Goal: Information Seeking & Learning: Learn about a topic

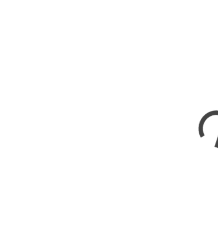
scroll to position [376, 0]
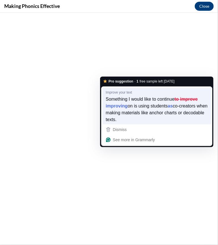
click at [143, 100] on span "Something I would like to continue" at bounding box center [140, 99] width 69 height 6
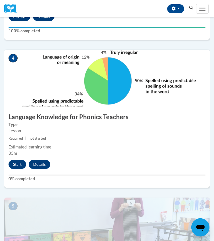
scroll to position [527, 0]
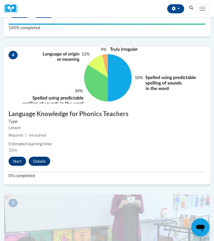
click at [56, 142] on div "4 Language Knowledge for Phonics Teachers Type Lesson Required | not started Es…" at bounding box center [106, 116] width 205 height 138
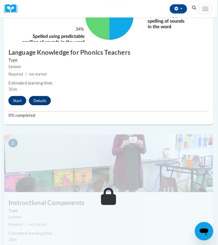
scroll to position [589, 1]
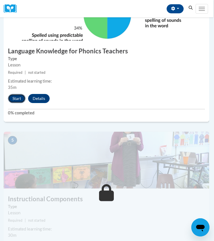
click at [22, 103] on button "Start" at bounding box center [17, 98] width 18 height 9
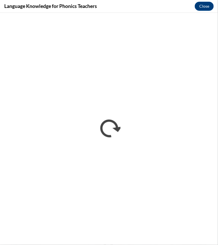
scroll to position [0, 0]
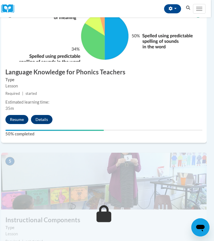
scroll to position [570, 8]
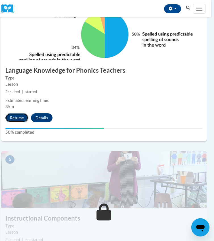
click at [16, 122] on button "Resume" at bounding box center [16, 117] width 23 height 9
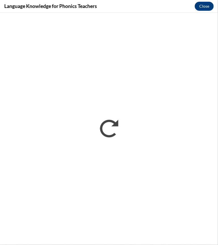
scroll to position [0, 0]
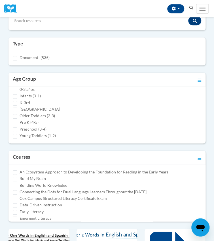
scroll to position [4, 0]
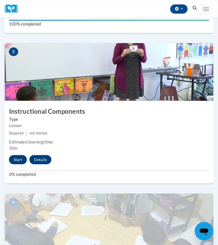
scroll to position [680, 0]
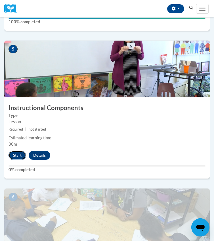
click at [20, 160] on button "Start" at bounding box center [18, 155] width 18 height 9
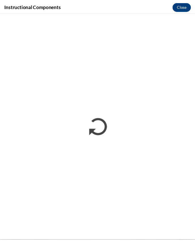
scroll to position [689, 0]
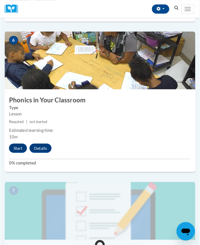
scroll to position [847, 0]
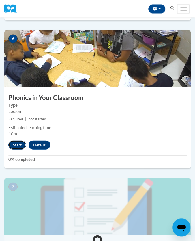
click at [16, 144] on button "Start" at bounding box center [18, 144] width 18 height 9
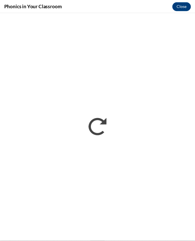
scroll to position [0, 0]
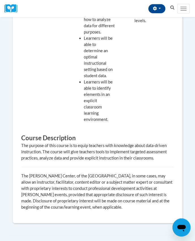
scroll to position [346, 0]
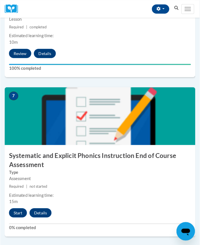
scroll to position [941, 0]
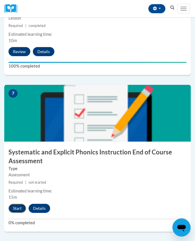
click at [19, 211] on button "Start" at bounding box center [18, 208] width 18 height 9
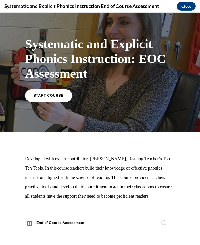
scroll to position [16, 0]
click at [90, 159] on p "Developed with expert contributor, Dr. Deborah Glaser, Reading Teacher’s Top Te…" at bounding box center [100, 177] width 150 height 47
click at [58, 93] on span "START COURSE" at bounding box center [48, 95] width 31 height 4
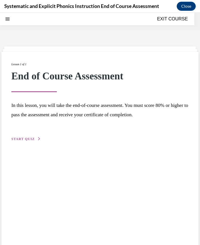
scroll to position [18, 0]
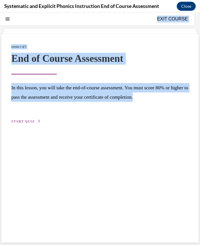
drag, startPoint x: 0, startPoint y: 155, endPoint x: -16, endPoint y: 161, distance: 17.0
click at [0, 161] on html "SKIP TO LESSON EXIT COURSE Systematic and Explicit Phonics Instruction: EOC Ass…" at bounding box center [100, 129] width 200 height 232
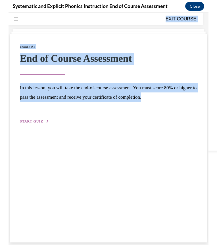
scroll to position [932, 0]
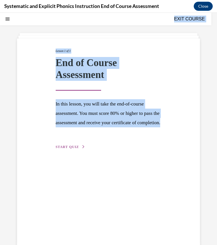
click at [73, 149] on span "START QUIZ" at bounding box center [67, 147] width 23 height 4
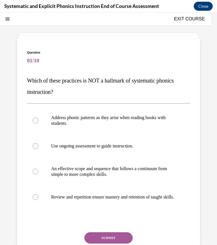
click at [113, 58] on span "01/10" at bounding box center [108, 60] width 163 height 11
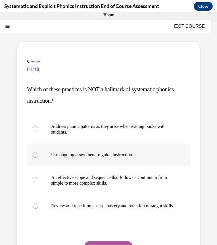
scroll to position [10, 0]
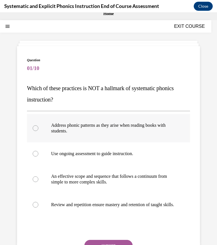
click at [83, 135] on div at bounding box center [108, 128] width 163 height 28
click at [133, 56] on div "Question 01/10 Which of these practices is NOT a hallmark of systematic phonics…" at bounding box center [108, 167] width 183 height 243
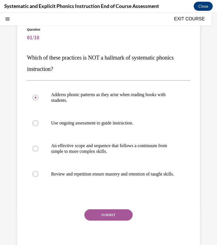
scroll to position [41, 0]
click at [195, 116] on div "Question 01/10 Which of these practices is NOT a hallmark of systematic phonics…" at bounding box center [108, 137] width 183 height 243
click at [116, 221] on button "SUBMIT" at bounding box center [108, 214] width 48 height 11
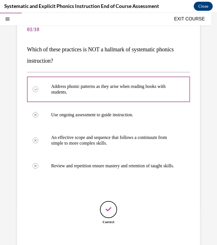
scroll to position [89, 0]
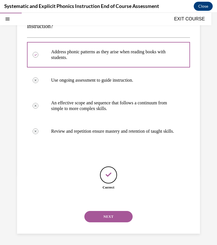
click at [117, 219] on button "NEXT" at bounding box center [108, 216] width 48 height 11
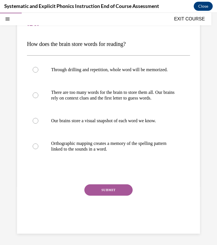
scroll to position [52, 0]
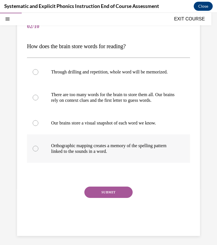
click at [143, 154] on p "Orthographic mapping creates a memory of the spelling pattern linked to the sou…" at bounding box center [113, 148] width 125 height 11
click at [110, 198] on button "SUBMIT" at bounding box center [108, 192] width 48 height 11
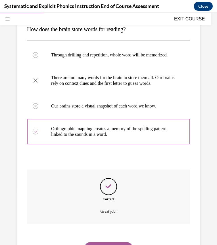
scroll to position [69, 0]
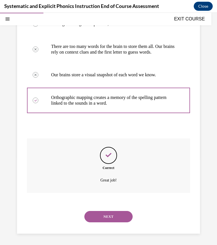
click at [114, 216] on button "NEXT" at bounding box center [108, 216] width 48 height 11
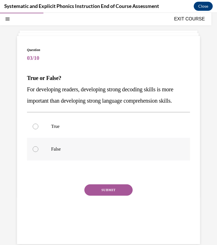
scroll to position [21, 0]
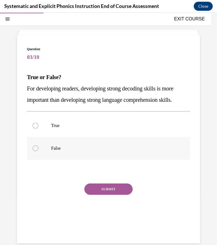
click at [95, 148] on p "False" at bounding box center [113, 149] width 125 height 6
click at [100, 190] on button "SUBMIT" at bounding box center [108, 189] width 48 height 11
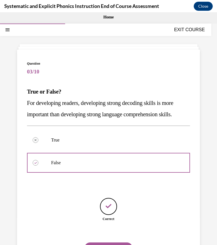
scroll to position [38, 0]
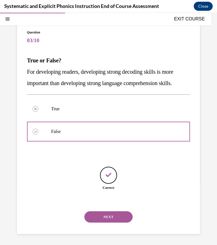
click at [110, 217] on button "NEXT" at bounding box center [108, 216] width 48 height 11
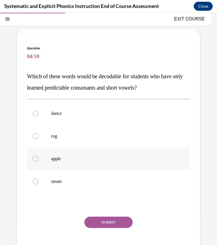
scroll to position [23, 0]
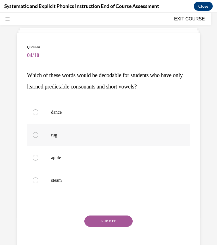
click at [37, 134] on div at bounding box center [36, 135] width 6 height 6
click at [96, 222] on button "SUBMIT" at bounding box center [108, 221] width 48 height 11
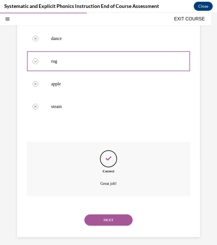
scroll to position [100, 0]
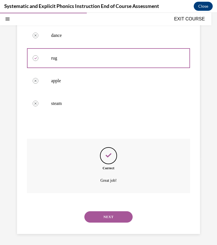
click at [101, 218] on button "NEXT" at bounding box center [108, 216] width 48 height 11
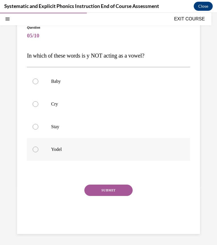
click at [37, 147] on div at bounding box center [36, 150] width 6 height 6
click at [111, 193] on button "SUBMIT" at bounding box center [108, 190] width 48 height 11
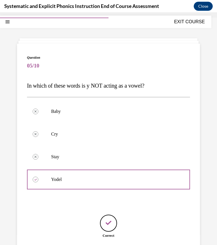
scroll to position [13, 0]
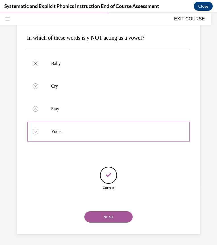
click at [109, 215] on button "NEXT" at bounding box center [108, 216] width 48 height 11
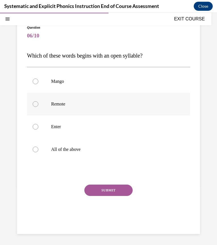
click at [58, 104] on p "Remote" at bounding box center [113, 104] width 125 height 6
click at [111, 192] on button "SUBMIT" at bounding box center [108, 190] width 48 height 11
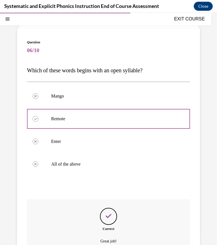
scroll to position [29, 0]
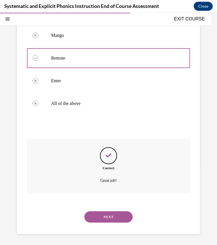
click at [119, 216] on button "NEXT" at bounding box center [108, 216] width 48 height 11
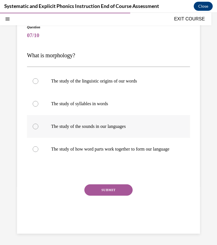
scroll to position [48, 0]
click at [142, 147] on p "The study of how word parts work together to form our language" at bounding box center [113, 149] width 125 height 6
click at [115, 190] on button "SUBMIT" at bounding box center [108, 189] width 48 height 11
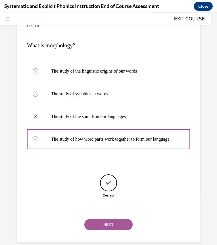
scroll to position [53, 0]
click at [100, 230] on button "NEXT" at bounding box center [108, 224] width 48 height 11
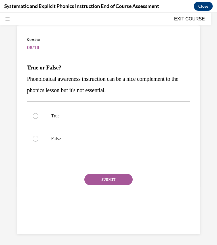
scroll to position [31, 0]
click at [58, 143] on div at bounding box center [108, 138] width 163 height 23
click at [105, 180] on button "SUBMIT" at bounding box center [108, 179] width 48 height 11
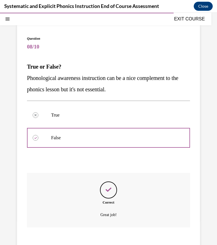
scroll to position [66, 0]
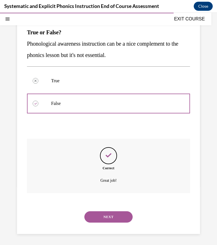
click at [93, 217] on button "NEXT" at bounding box center [108, 216] width 48 height 11
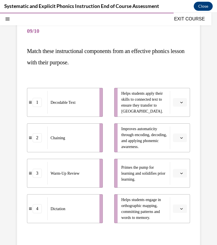
scroll to position [48, 0]
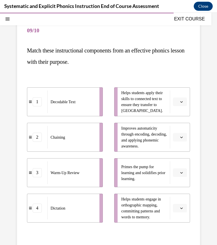
click at [179, 102] on button "button" at bounding box center [180, 102] width 14 height 9
click at [179, 135] on span "button" at bounding box center [181, 137] width 4 height 4
click at [194, 146] on div "Question 09/10 Match these instructional components from an effective phonics l…" at bounding box center [108, 152] width 183 height 287
click at [176, 173] on span "Please select an option" at bounding box center [177, 173] width 2 height 6
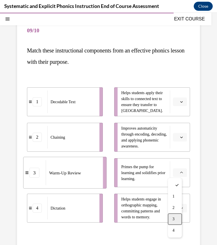
click at [172, 218] on div "3" at bounding box center [175, 219] width 14 height 11
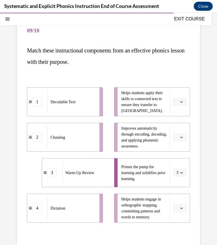
click at [180, 101] on icon "button" at bounding box center [181, 101] width 3 height 3
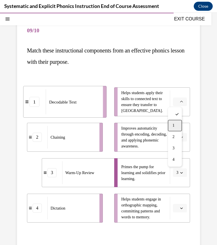
click at [173, 125] on span "1" at bounding box center [173, 125] width 2 height 5
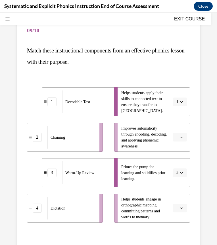
click at [180, 136] on icon "button" at bounding box center [181, 137] width 3 height 3
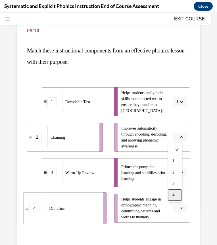
click at [174, 194] on span "4" at bounding box center [173, 195] width 2 height 5
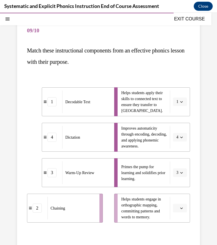
click at [180, 209] on icon "button" at bounding box center [181, 208] width 3 height 3
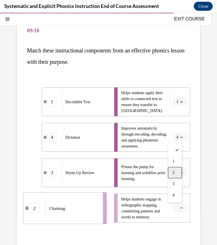
click at [178, 174] on div "2" at bounding box center [175, 172] width 14 height 11
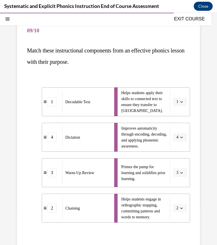
click at [177, 141] on button "4" at bounding box center [180, 137] width 14 height 9
click at [175, 171] on div "2" at bounding box center [174, 172] width 14 height 11
click at [179, 207] on span "button" at bounding box center [181, 208] width 4 height 4
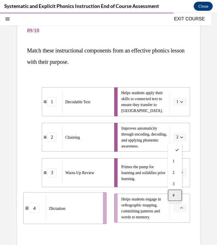
click at [172, 193] on span "4" at bounding box center [173, 195] width 2 height 5
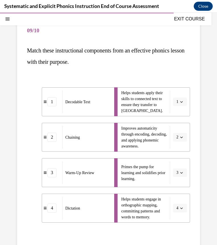
click at [175, 210] on button "4" at bounding box center [180, 208] width 14 height 9
click at [180, 172] on div "2" at bounding box center [174, 172] width 14 height 11
click at [180, 138] on icon "button" at bounding box center [181, 137] width 3 height 1
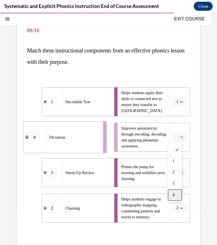
click at [172, 195] on span "4" at bounding box center [173, 195] width 2 height 5
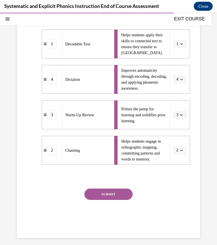
click at [121, 191] on button "SUBMIT" at bounding box center [108, 194] width 48 height 11
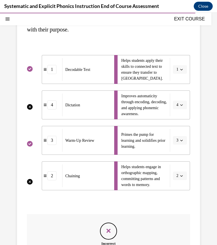
scroll to position [80, 0]
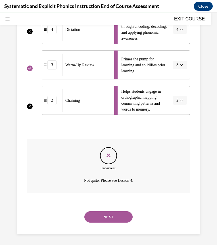
click at [106, 215] on button "NEXT" at bounding box center [108, 216] width 48 height 11
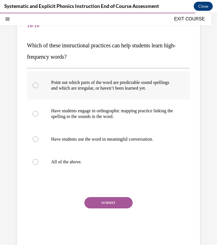
scroll to position [52, 0]
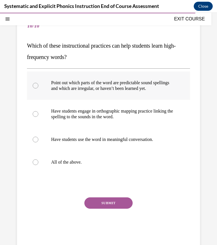
click at [121, 96] on div at bounding box center [108, 85] width 163 height 28
click at [121, 144] on div at bounding box center [108, 139] width 163 height 23
click at [100, 169] on div at bounding box center [108, 162] width 163 height 23
click at [96, 204] on button "SUBMIT" at bounding box center [108, 202] width 48 height 11
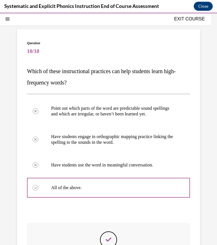
scroll to position [27, 0]
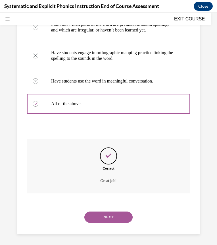
click at [99, 216] on button "NEXT" at bounding box center [108, 217] width 48 height 11
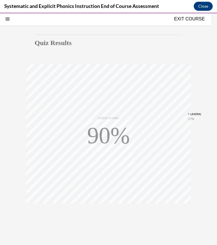
scroll to position [51, 0]
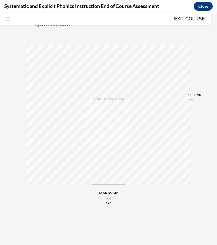
click at [107, 201] on icon "button" at bounding box center [108, 201] width 20 height 6
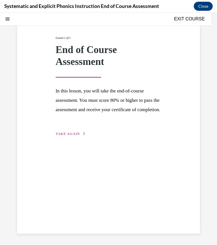
scroll to position [31, 0]
click at [74, 136] on span "TAKE AGAIN" at bounding box center [68, 134] width 24 height 4
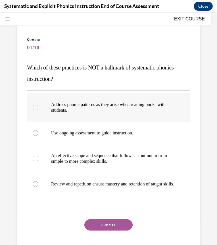
click at [89, 106] on p "Address phonic patterns as they arise when reading books with students." at bounding box center [113, 107] width 125 height 11
click at [101, 229] on button "SUBMIT" at bounding box center [108, 224] width 48 height 11
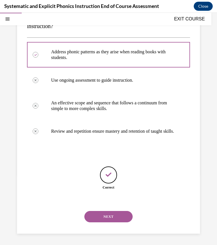
click at [112, 220] on button "NEXT" at bounding box center [108, 216] width 48 height 11
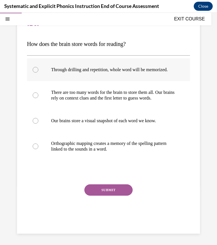
scroll to position [52, 0]
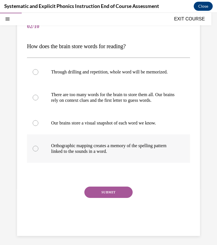
click at [94, 163] on div at bounding box center [108, 148] width 163 height 28
click at [101, 198] on button "SUBMIT" at bounding box center [108, 192] width 48 height 11
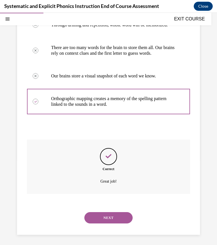
scroll to position [111, 0]
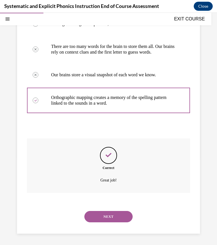
click at [114, 221] on button "NEXT" at bounding box center [108, 216] width 48 height 11
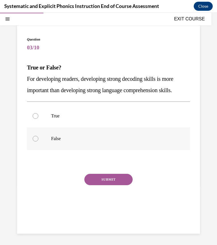
click at [92, 140] on p "False" at bounding box center [113, 139] width 125 height 6
click at [99, 178] on button "SUBMIT" at bounding box center [108, 179] width 48 height 11
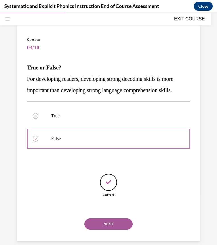
scroll to position [38, 0]
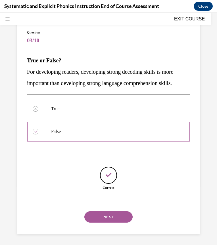
click at [113, 220] on button "NEXT" at bounding box center [108, 216] width 48 height 11
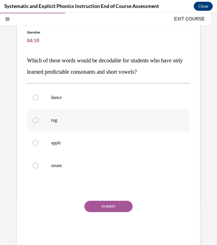
click at [79, 123] on div at bounding box center [108, 120] width 163 height 23
click at [115, 209] on button "SUBMIT" at bounding box center [108, 206] width 48 height 11
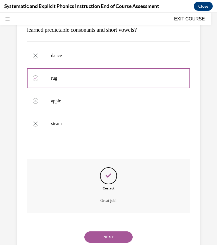
scroll to position [100, 0]
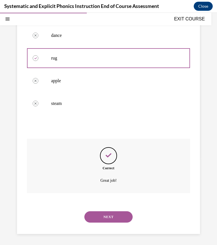
click at [111, 217] on button "NEXT" at bounding box center [108, 216] width 48 height 11
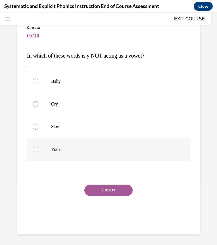
click at [69, 154] on div at bounding box center [108, 149] width 163 height 23
click at [98, 186] on button "SUBMIT" at bounding box center [108, 190] width 48 height 11
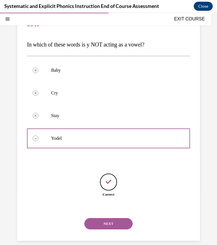
scroll to position [60, 0]
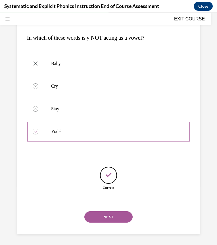
click at [112, 216] on button "NEXT" at bounding box center [108, 216] width 48 height 11
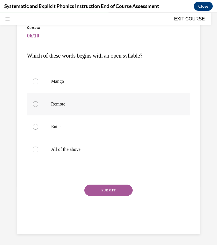
click at [66, 103] on p "Remote" at bounding box center [113, 104] width 125 height 6
click at [106, 190] on button "SUBMIT" at bounding box center [108, 190] width 48 height 11
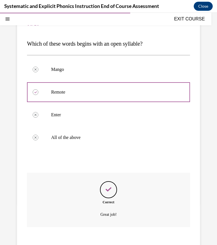
scroll to position [89, 0]
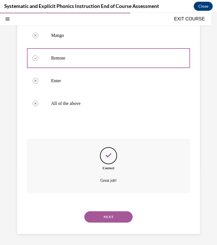
click at [100, 212] on button "NEXT" at bounding box center [108, 216] width 48 height 11
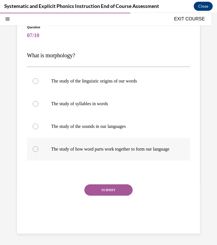
click at [94, 146] on p "The study of how word parts work together to form our language" at bounding box center [113, 149] width 125 height 6
click at [102, 190] on button "SUBMIT" at bounding box center [108, 189] width 48 height 11
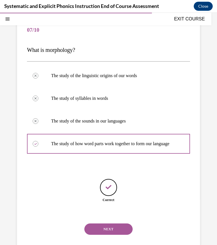
scroll to position [66, 0]
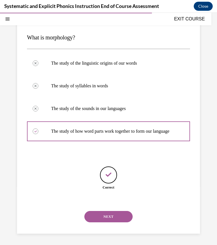
click at [101, 218] on button "NEXT" at bounding box center [108, 216] width 48 height 11
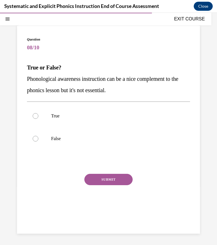
scroll to position [31, 0]
click at [76, 136] on p "False" at bounding box center [113, 139] width 125 height 6
click at [110, 180] on button "SUBMIT" at bounding box center [108, 179] width 48 height 11
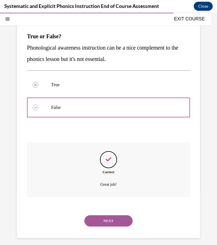
scroll to position [66, 0]
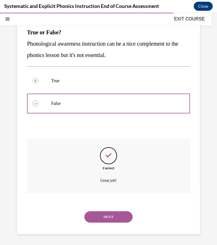
click at [104, 214] on button "NEXT" at bounding box center [108, 216] width 48 height 11
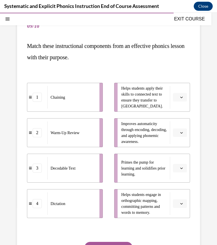
scroll to position [42, 0]
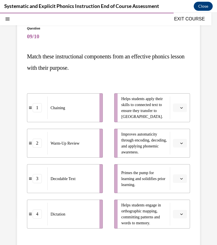
click at [133, 118] on span "Helps students apply their skills to connected text to ensure they transfer to …" at bounding box center [144, 108] width 46 height 24
click at [179, 110] on span "button" at bounding box center [181, 108] width 4 height 4
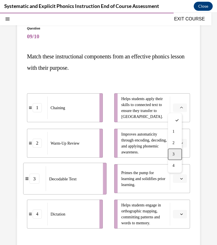
click at [175, 152] on div "3" at bounding box center [175, 154] width 14 height 11
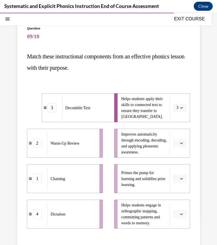
click at [180, 178] on icon "button" at bounding box center [181, 178] width 3 height 1
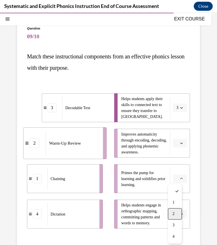
click at [173, 210] on div "2" at bounding box center [175, 213] width 14 height 11
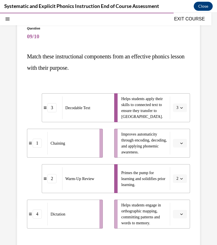
click at [179, 143] on button "button" at bounding box center [180, 143] width 14 height 9
click at [172, 175] on div "2" at bounding box center [175, 178] width 14 height 11
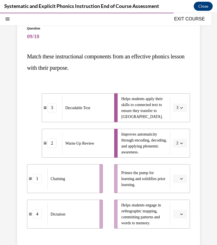
click at [180, 144] on icon "button" at bounding box center [181, 143] width 3 height 1
click at [144, 170] on span "Primes the pump for learning and solidifies prior learning." at bounding box center [144, 179] width 46 height 18
click at [180, 182] on button "button" at bounding box center [180, 178] width 14 height 9
click at [176, 211] on div "2" at bounding box center [175, 213] width 14 height 11
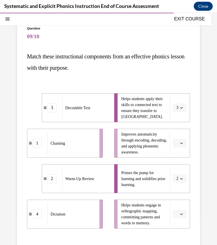
click at [179, 143] on span "button" at bounding box center [181, 143] width 4 height 4
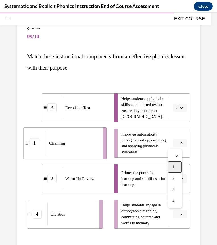
click at [174, 165] on span "1" at bounding box center [173, 167] width 2 height 5
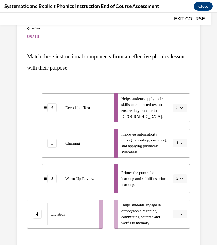
click at [179, 215] on span "button" at bounding box center [181, 214] width 4 height 4
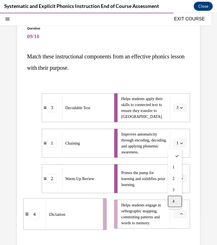
click at [174, 202] on span "4" at bounding box center [173, 201] width 2 height 5
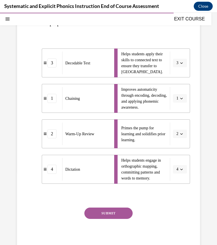
click at [113, 211] on button "SUBMIT" at bounding box center [108, 213] width 48 height 11
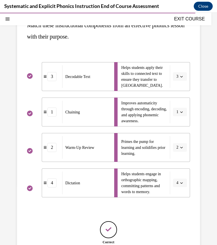
scroll to position [72, 0]
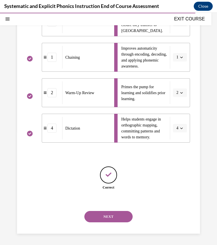
click at [107, 217] on button "NEXT" at bounding box center [108, 216] width 48 height 11
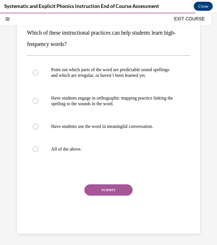
scroll to position [52, 0]
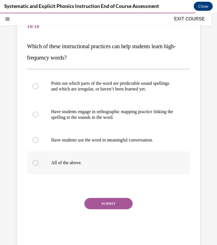
click at [66, 169] on div at bounding box center [108, 163] width 163 height 23
click at [100, 201] on button "SUBMIT" at bounding box center [108, 203] width 48 height 11
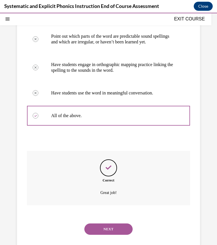
scroll to position [111, 0]
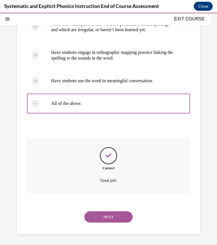
click at [107, 219] on button "NEXT" at bounding box center [108, 216] width 48 height 11
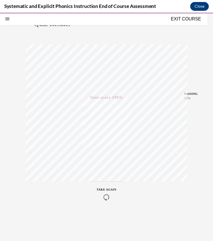
scroll to position [0, 0]
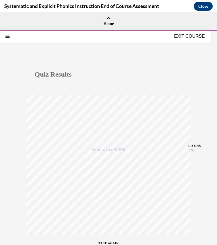
click at [180, 38] on button "EXIT COURSE" at bounding box center [189, 36] width 34 height 7
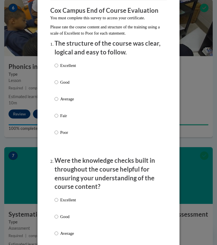
scroll to position [64, 0]
click at [64, 80] on p "Good" at bounding box center [68, 82] width 16 height 6
click at [58, 80] on input "Good" at bounding box center [56, 82] width 4 height 6
radio input "true"
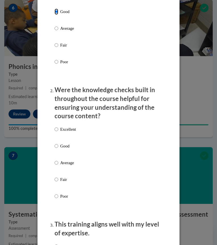
scroll to position [136, 0]
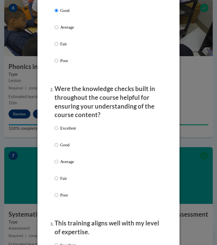
click at [63, 142] on p "Good" at bounding box center [68, 145] width 16 height 6
click at [58, 142] on input "Good" at bounding box center [56, 145] width 4 height 6
radio input "true"
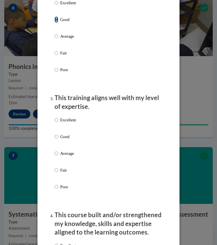
scroll to position [260, 0]
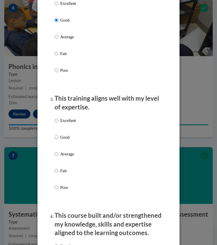
click at [61, 146] on label "Good" at bounding box center [64, 141] width 21 height 15
click at [58, 140] on input "Good" at bounding box center [56, 137] width 4 height 6
radio input "true"
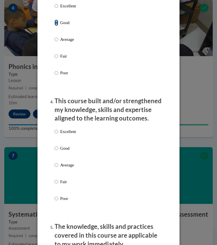
scroll to position [390, 0]
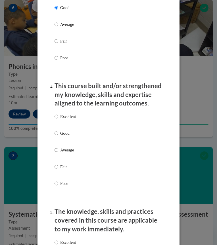
click at [65, 135] on p "Good" at bounding box center [68, 133] width 16 height 6
click at [58, 135] on input "Good" at bounding box center [56, 133] width 4 height 6
radio input "true"
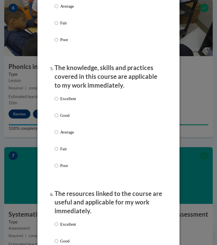
scroll to position [535, 0]
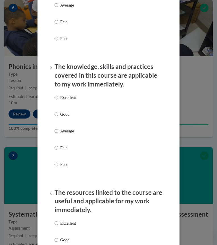
click at [65, 135] on label "Average" at bounding box center [64, 135] width 21 height 15
click at [58, 134] on input "Average" at bounding box center [56, 131] width 4 height 6
radio input "true"
click at [64, 117] on label "Good" at bounding box center [64, 118] width 21 height 15
click at [58, 117] on input "Good" at bounding box center [56, 114] width 4 height 6
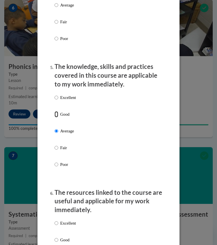
radio input "true"
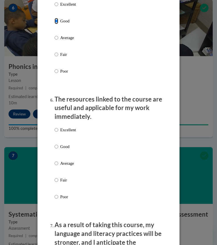
scroll to position [629, 0]
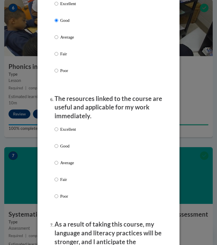
click at [60, 139] on label "Excellent" at bounding box center [64, 133] width 21 height 15
click at [58, 132] on input "Excellent" at bounding box center [56, 129] width 4 height 6
radio input "true"
click at [60, 143] on p "Good" at bounding box center [68, 146] width 16 height 6
click at [58, 143] on input "Good" at bounding box center [56, 146] width 4 height 6
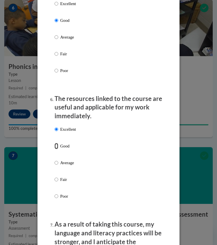
radio input "true"
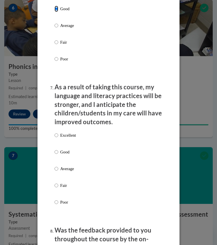
scroll to position [787, 0]
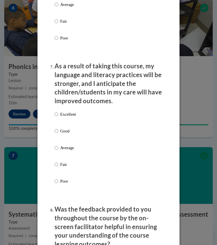
click at [64, 128] on p "Good" at bounding box center [68, 131] width 16 height 6
click at [58, 128] on input "Good" at bounding box center [56, 131] width 4 height 6
radio input "true"
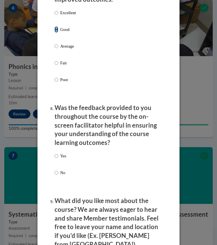
scroll to position [890, 0]
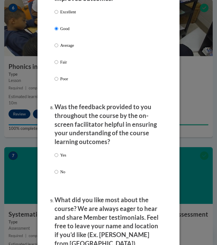
click at [60, 155] on p "Yes" at bounding box center [63, 155] width 6 height 6
click at [58, 155] on input "Yes" at bounding box center [56, 155] width 4 height 6
radio input "true"
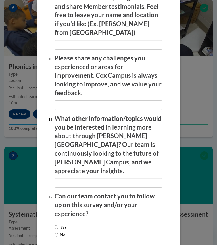
scroll to position [1101, 0]
